Goal: Transaction & Acquisition: Obtain resource

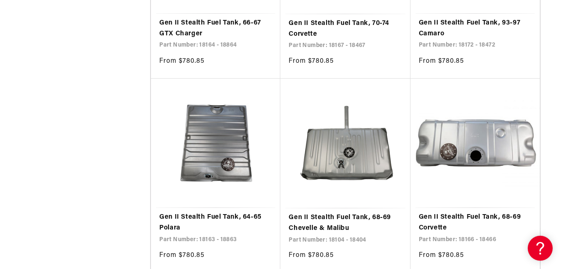
scroll to position [1532, 0]
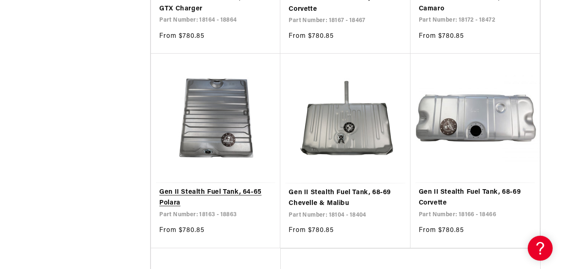
click at [213, 187] on link "Gen II Stealth Fuel Tank, 64-65 Polara" at bounding box center [215, 197] width 113 height 21
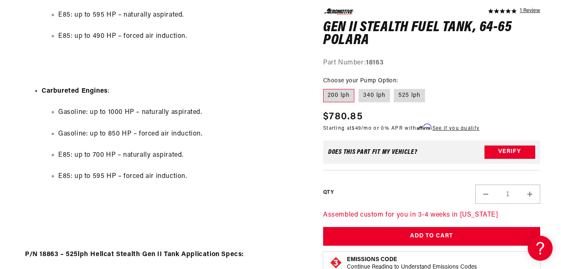
scroll to position [982, 0]
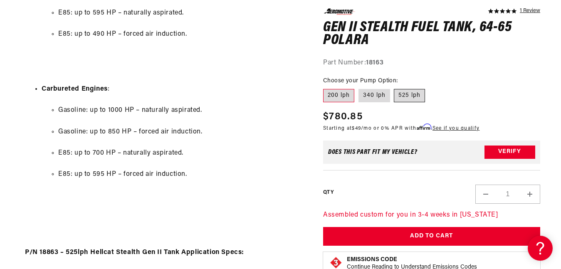
click at [411, 94] on label "525 lph" at bounding box center [409, 95] width 31 height 13
click at [395, 88] on input "525 lph" at bounding box center [395, 87] width 0 height 0
radio input "true"
click at [359, 87] on input "340 lph" at bounding box center [359, 87] width 0 height 0
radio input "true"
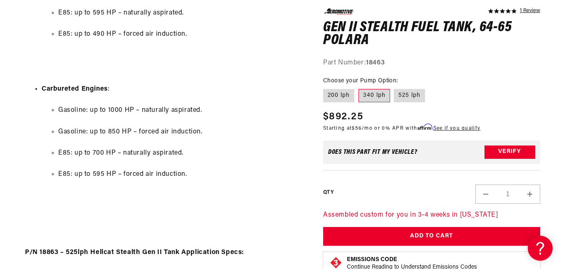
click at [395, 87] on input "525 lph" at bounding box center [395, 87] width 0 height 0
radio input "true"
click at [494, 93] on fieldset "Choose your Pump Option: 200 lph 340 lph 525 lph" at bounding box center [431, 90] width 217 height 27
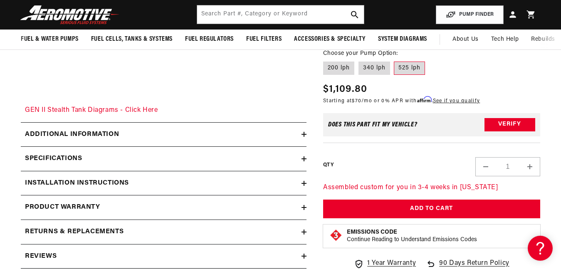
scroll to position [1432, 0]
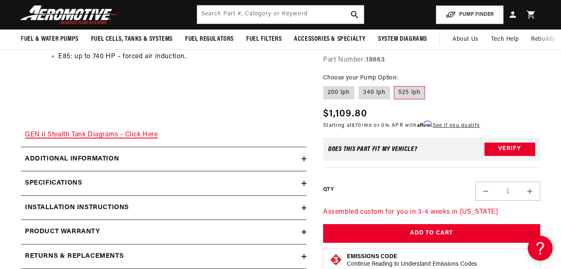
click at [142, 132] on link "GEN II Stealth Tank Diagrams - Click Here" at bounding box center [91, 135] width 133 height 7
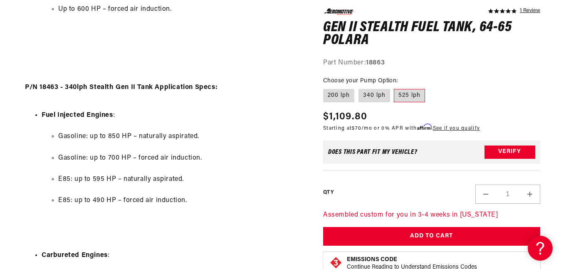
scroll to position [832, 0]
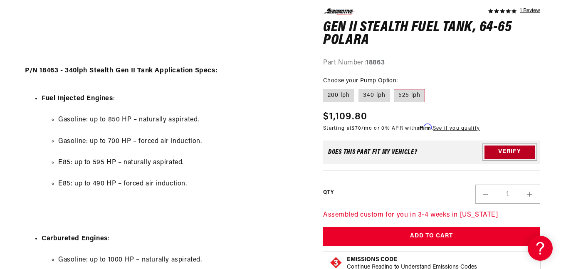
click at [508, 152] on button "Verify" at bounding box center [510, 151] width 51 height 13
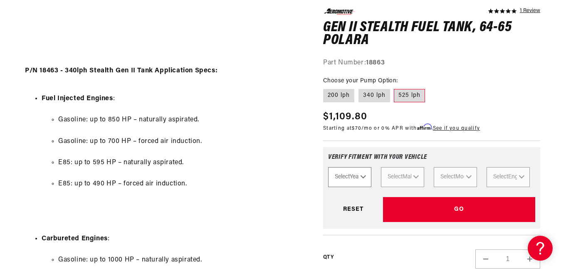
click at [275, 134] on ul "Gasoline: up to 850 HP – naturally aspirated. Gasoline: up to 700 HP – forced a…" at bounding box center [172, 152] width 261 height 96
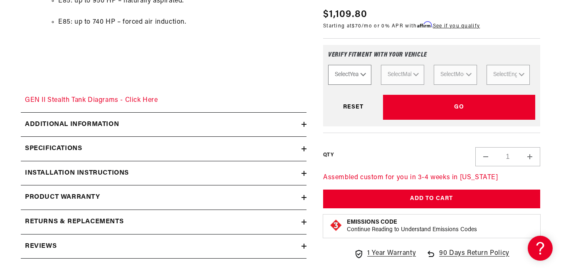
scroll to position [1515, 0]
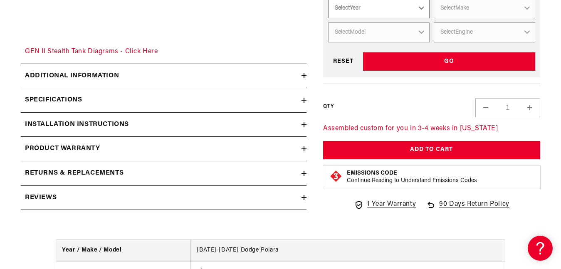
click at [303, 98] on icon at bounding box center [304, 100] width 5 height 5
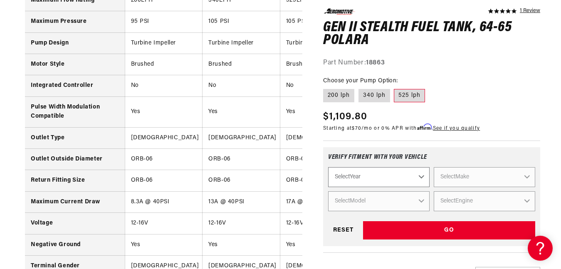
scroll to position [2048, 0]
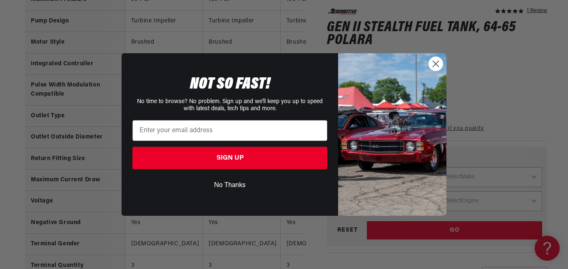
click at [435, 63] on circle "Close dialog" at bounding box center [436, 64] width 14 height 14
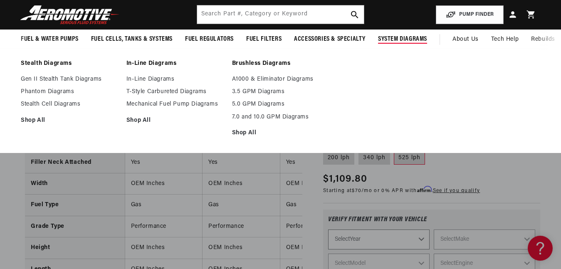
scroll to position [1627, 0]
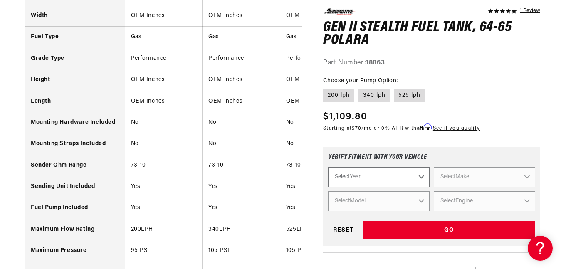
scroll to position [1804, 0]
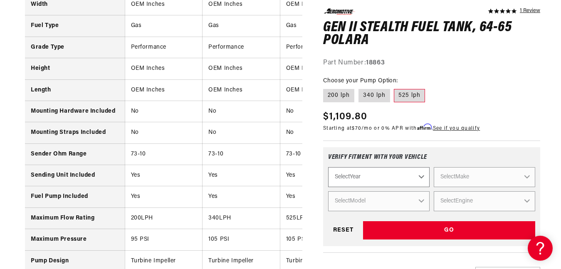
click at [344, 229] on div "GO Reset" at bounding box center [431, 230] width 207 height 19
click at [537, 246] on icon at bounding box center [539, 247] width 12 height 62
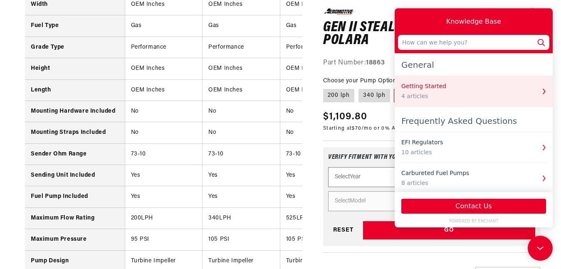
click at [541, 93] on icon "button" at bounding box center [544, 91] width 11 height 11
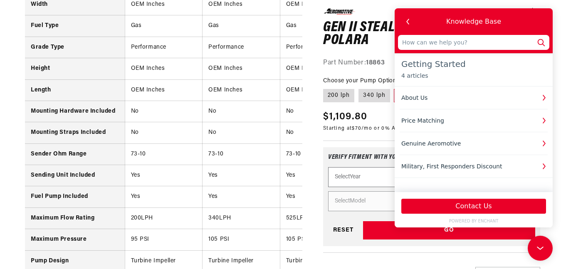
click at [541, 93] on icon "button" at bounding box center [544, 97] width 11 height 11
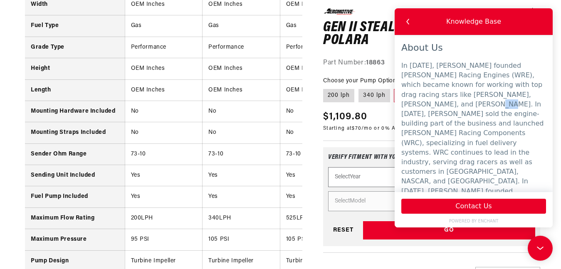
click at [541, 93] on p "In [DATE], [PERSON_NAME] founded [PERSON_NAME] Racing Engines (WRE), which beca…" at bounding box center [474, 167] width 145 height 212
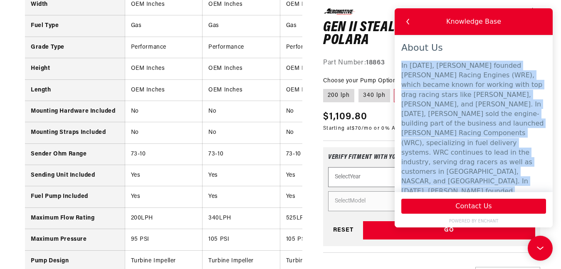
click at [541, 93] on p "In [DATE], [PERSON_NAME] founded [PERSON_NAME] Racing Engines (WRE), which beca…" at bounding box center [474, 167] width 145 height 212
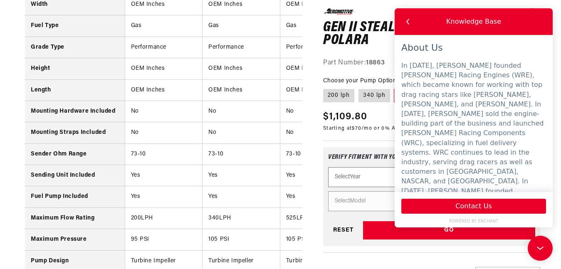
click at [537, 247] on icon at bounding box center [540, 248] width 12 height 62
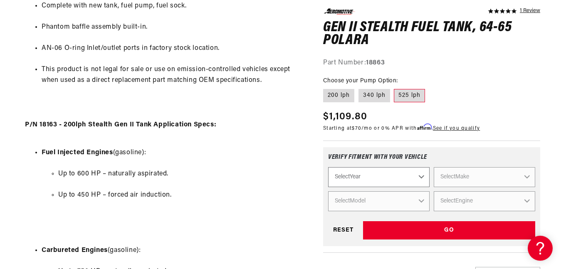
scroll to position [0, 0]
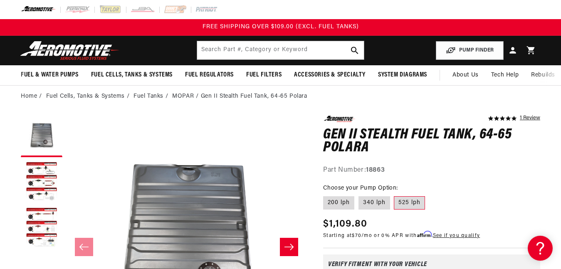
click at [289, 245] on icon "Slide right" at bounding box center [289, 247] width 10 height 8
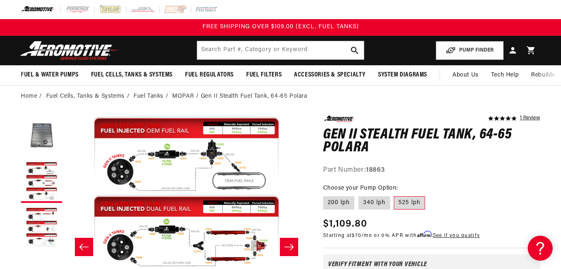
click at [289, 245] on icon "Slide right" at bounding box center [289, 247] width 10 height 8
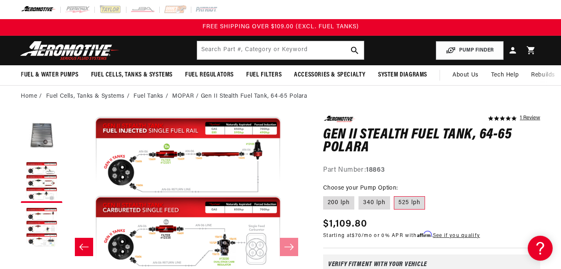
scroll to position [0, 480]
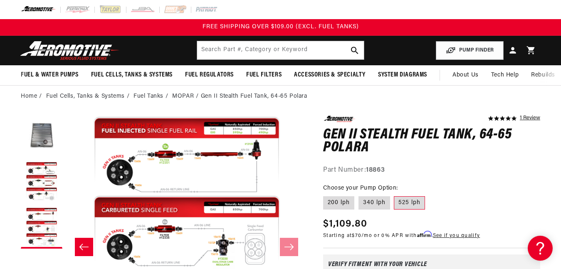
click at [82, 246] on icon "Slide left" at bounding box center [83, 247] width 9 height 6
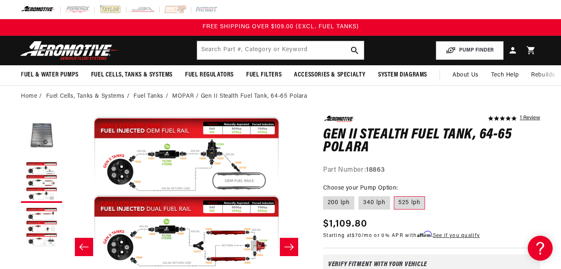
click at [82, 246] on icon "Slide left" at bounding box center [83, 247] width 9 height 6
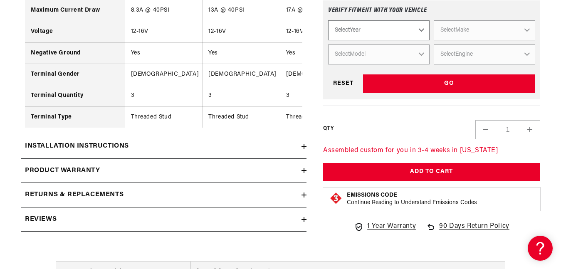
scroll to position [2264, 0]
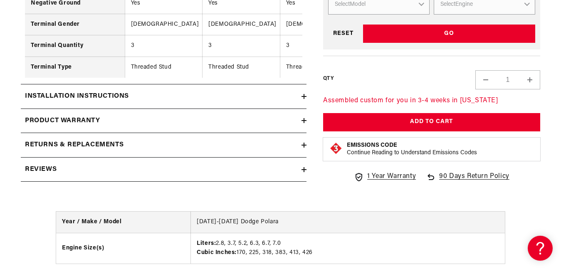
click at [484, 87] on button "Decrease quantity for Gen II Stealth Fuel Tank, 64-65 Polara" at bounding box center [486, 79] width 20 height 19
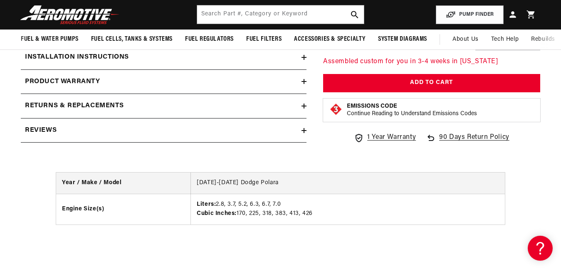
scroll to position [2298, 0]
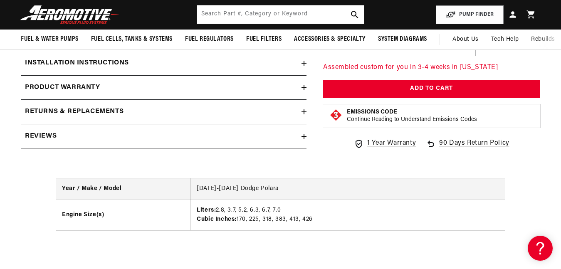
click at [339, 157] on div "1 Year Warranty 90 Days Return Policy" at bounding box center [431, 147] width 217 height 19
click at [266, 170] on div "Year / Make / Model [DATE]-[DATE] Dodge Polara Engine Size(s) Liters: 2.8, 3.7,…" at bounding box center [280, 212] width 561 height 101
click at [30, 179] on div "Year / Make / Model [DATE]-[DATE] Dodge Polara Engine Size(s) Liters: 2.8, 3.7,…" at bounding box center [280, 212] width 561 height 101
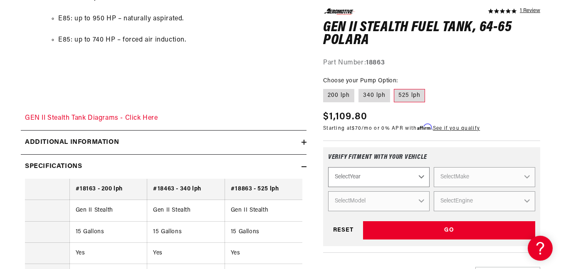
scroll to position [1465, 0]
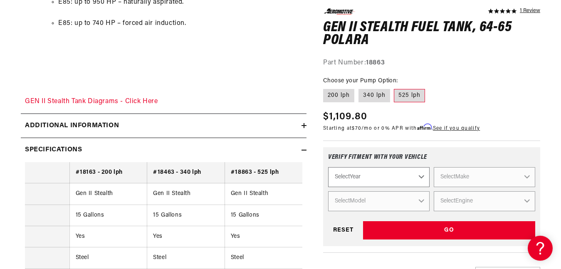
click at [303, 150] on icon at bounding box center [304, 150] width 5 height 0
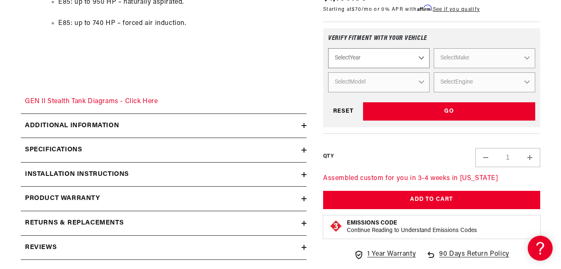
click at [305, 175] on icon at bounding box center [304, 174] width 5 height 5
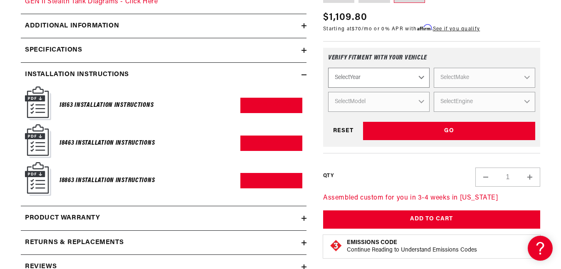
scroll to position [1582, 0]
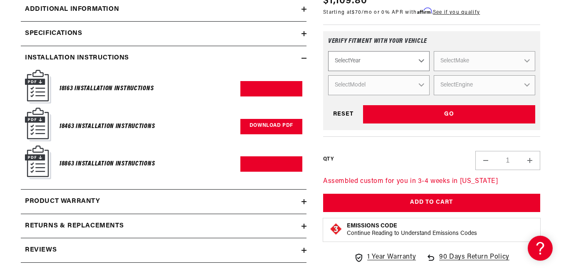
click at [266, 126] on link "Download PDF" at bounding box center [272, 126] width 62 height 15
